Goal: Task Accomplishment & Management: Manage account settings

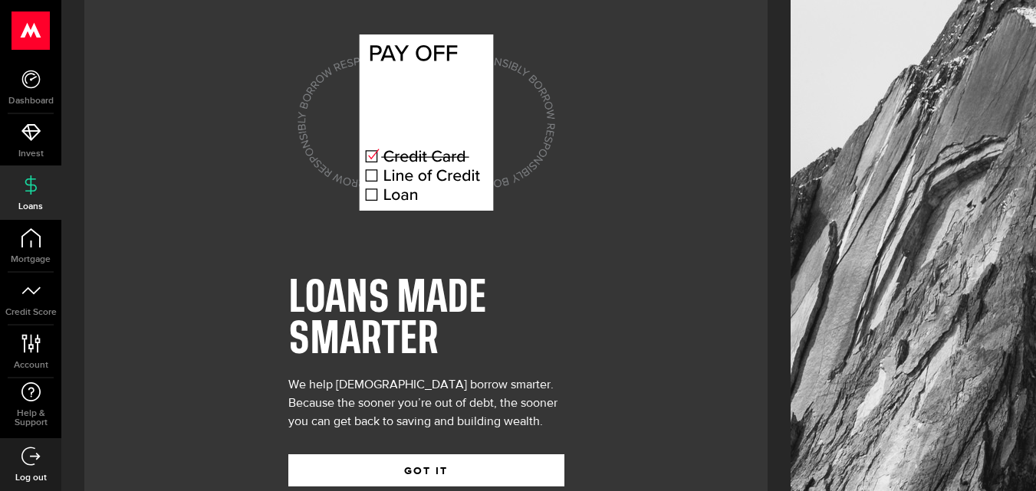
scroll to position [63, 0]
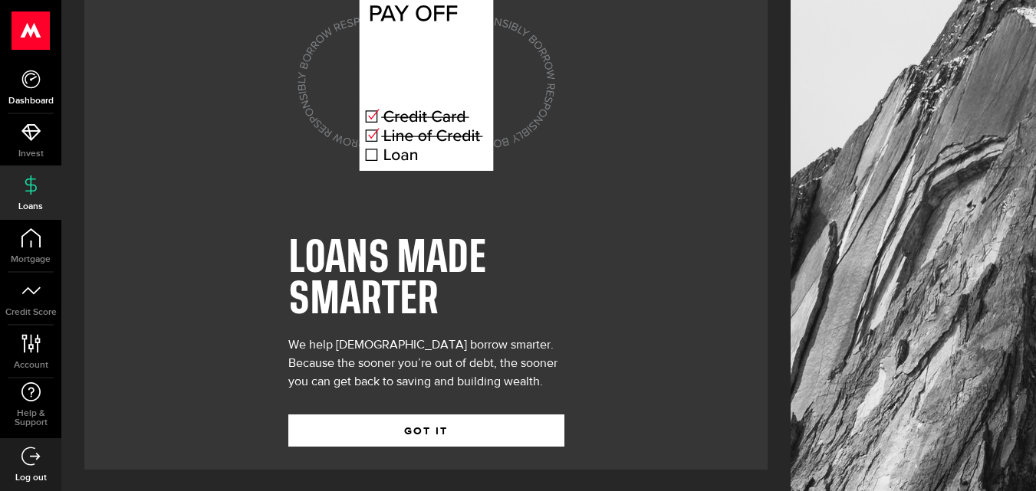
click at [25, 83] on icon at bounding box center [30, 79] width 19 height 19
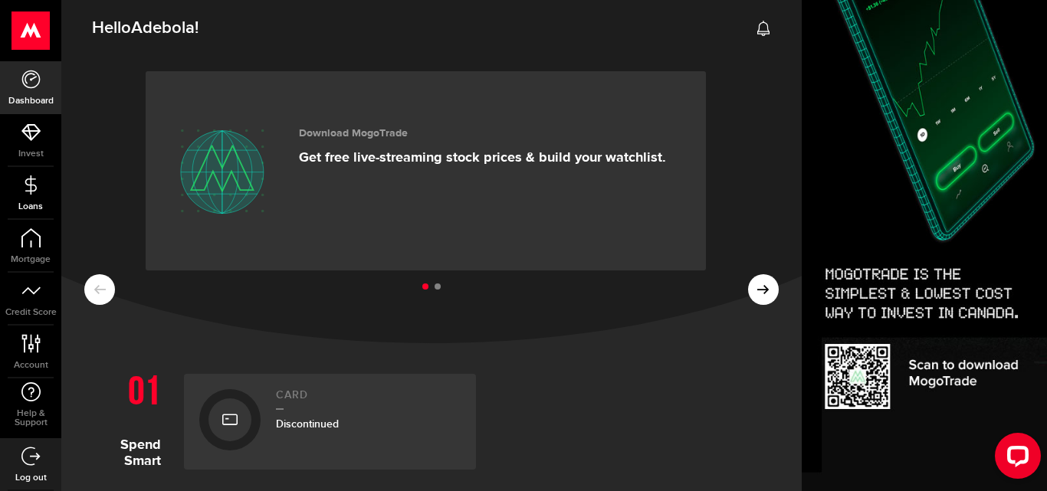
click at [33, 184] on icon at bounding box center [30, 185] width 19 height 19
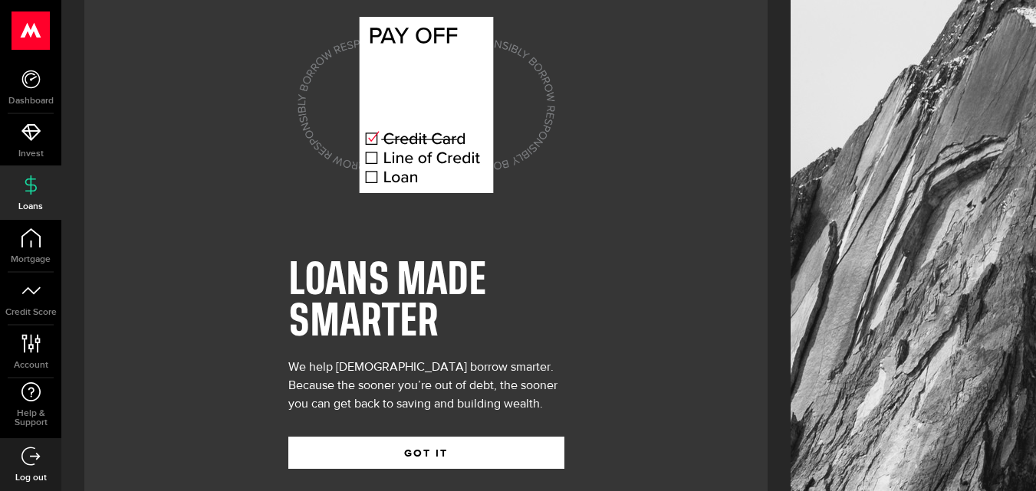
scroll to position [63, 0]
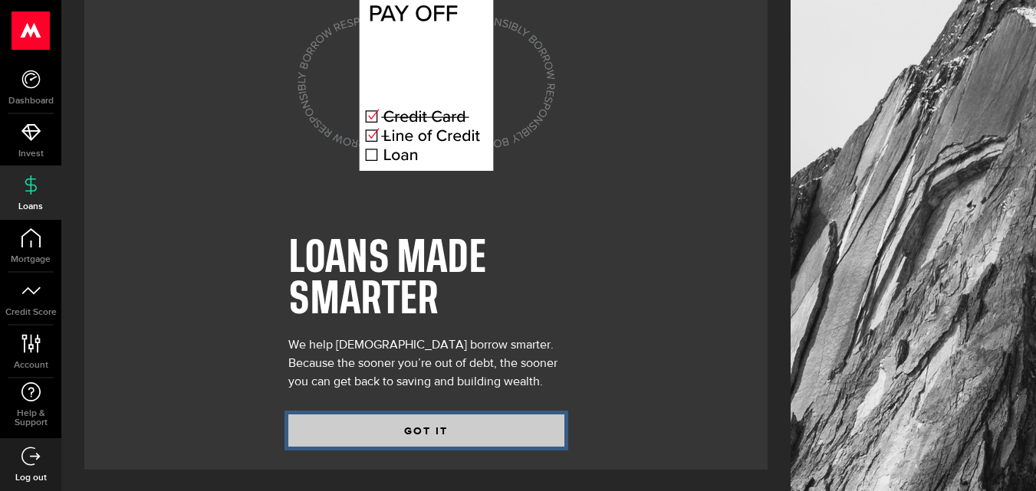
click at [406, 422] on button "GOT IT" at bounding box center [426, 431] width 276 height 32
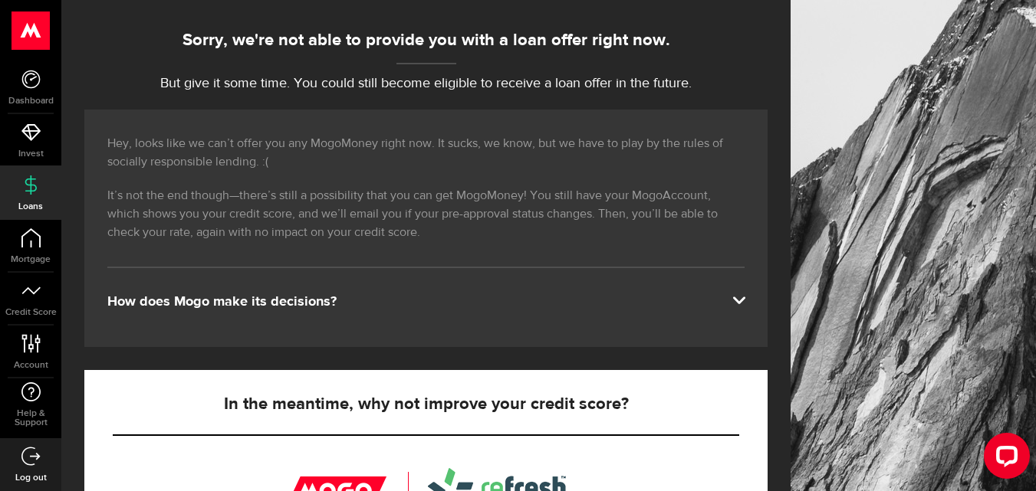
scroll to position [153, 0]
